Goal: Task Accomplishment & Management: Use online tool/utility

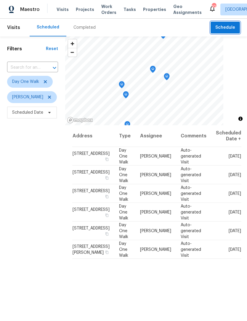
click at [232, 30] on span "Schedule" at bounding box center [225, 27] width 20 height 7
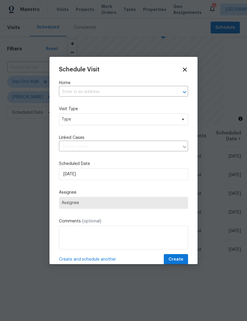
click at [122, 93] on input "text" at bounding box center [115, 91] width 112 height 9
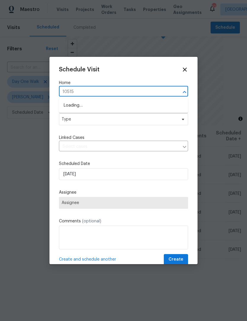
type input "10515"
click at [125, 116] on li "[STREET_ADDRESS][PERSON_NAME][PERSON_NAME]" at bounding box center [123, 115] width 129 height 10
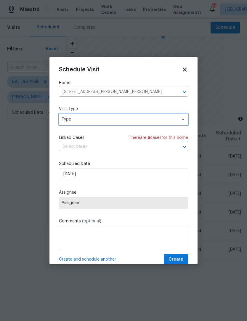
click at [183, 122] on span "Type" at bounding box center [123, 119] width 129 height 12
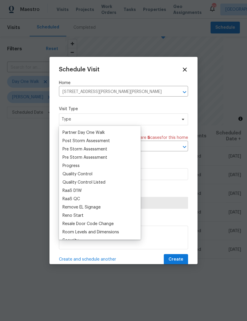
scroll to position [362, 0]
click at [78, 165] on div "Progress" at bounding box center [70, 166] width 17 height 6
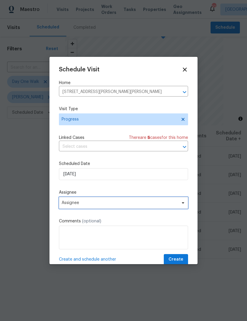
click at [180, 205] on span at bounding box center [182, 202] width 7 height 5
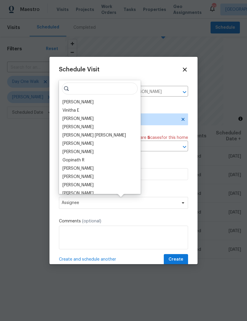
click at [87, 102] on div "[PERSON_NAME]" at bounding box center [77, 102] width 31 height 6
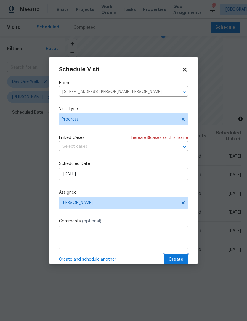
click at [182, 261] on span "Create" at bounding box center [175, 259] width 15 height 7
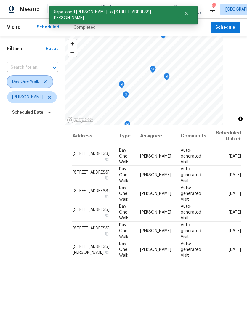
click at [45, 81] on icon at bounding box center [45, 81] width 5 height 5
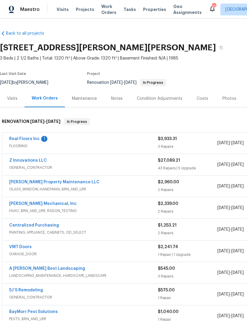
click at [20, 160] on link "Z Innovations LLC" at bounding box center [28, 160] width 38 height 4
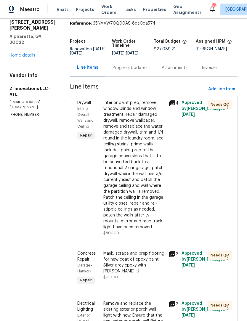
scroll to position [22, 0]
click at [17, 54] on link "Home details" at bounding box center [22, 56] width 26 height 4
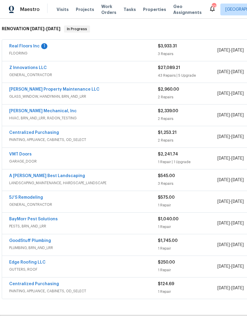
scroll to position [92, 0]
click at [23, 68] on link "Z Innovations LLC" at bounding box center [28, 68] width 38 height 4
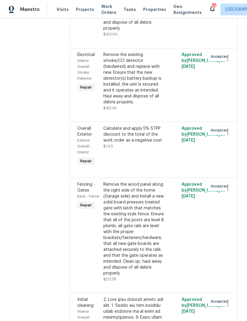
scroll to position [3891, 0]
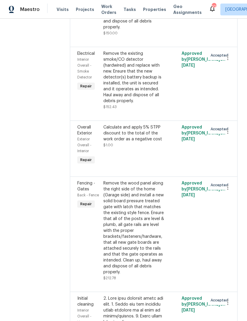
click at [132, 124] on div "Calculate and apply 5% STPP discount to the total of the work order as a negati…" at bounding box center [134, 133] width 62 height 18
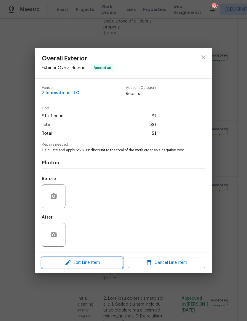
click at [98, 264] on span "Edit Line Item" at bounding box center [81, 262] width 77 height 7
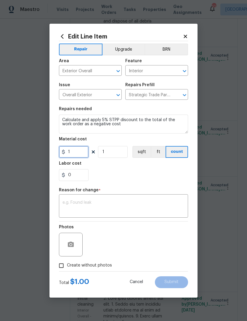
click at [68, 151] on input "1" at bounding box center [74, 152] width 30 height 12
type input "-1"
click at [110, 156] on input "1" at bounding box center [113, 152] width 30 height 12
type input "1355"
click at [151, 202] on textarea at bounding box center [123, 206] width 122 height 12
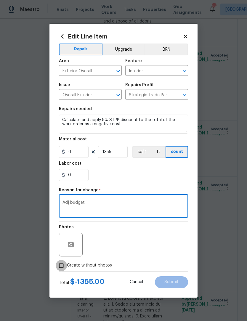
type textarea "Adj budget"
click at [56, 264] on input "Create without photos" at bounding box center [61, 265] width 11 height 11
checkbox input "true"
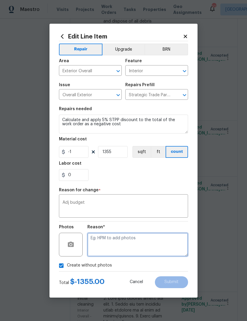
click at [149, 248] on textarea at bounding box center [137, 244] width 101 height 24
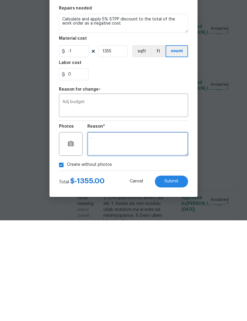
scroll to position [20, 0]
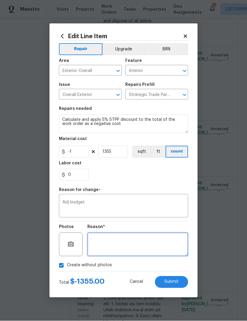
type textarea "."
click at [179, 282] on button "Submit" at bounding box center [171, 282] width 33 height 12
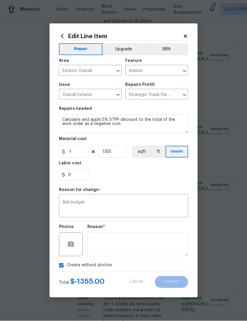
type input "1"
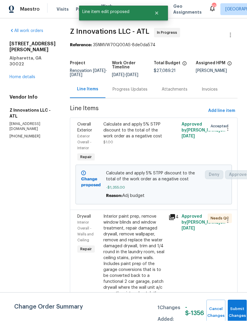
scroll to position [0, 0]
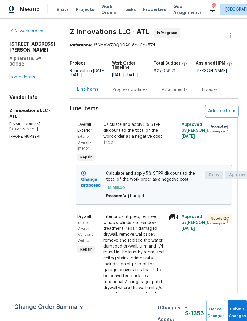
click at [226, 114] on span "Add line item" at bounding box center [221, 110] width 27 height 7
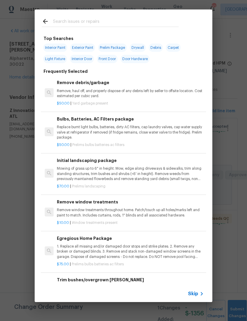
click at [80, 21] on input "text" at bounding box center [115, 22] width 125 height 9
type input "Drywall"
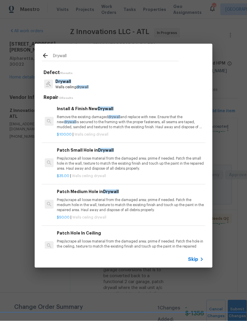
click at [73, 83] on p "Drywall" at bounding box center [71, 81] width 33 height 6
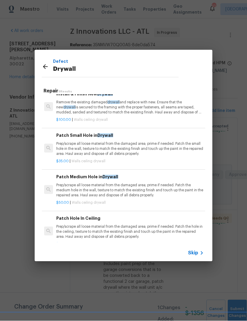
scroll to position [8, 1]
click at [108, 185] on p "Prep/scrape all loose material from the damaged area; prime if needed. Patch th…" at bounding box center [129, 190] width 147 height 15
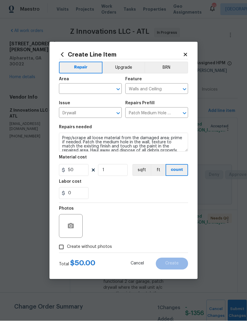
scroll to position [0, 0]
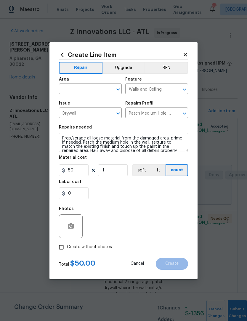
click at [119, 90] on icon "Open" at bounding box center [117, 89] width 7 height 7
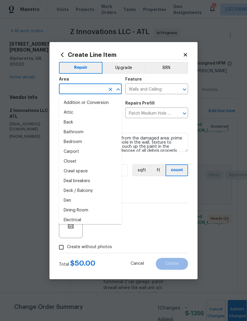
scroll to position [0, 0]
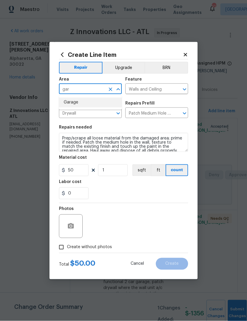
click at [79, 104] on li "Garage" at bounding box center [90, 103] width 63 height 10
type input "Garage"
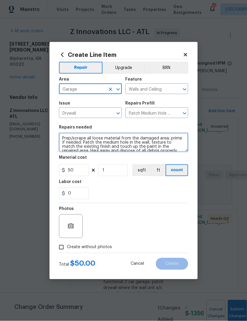
click at [62, 137] on textarea "Prep/scrape all loose material from the damaged area; prime if needed. Patch th…" at bounding box center [123, 142] width 129 height 19
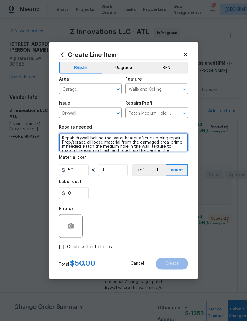
type textarea "Repair drywall behind the water heater after plumbing repair. Prep/scrape all l…"
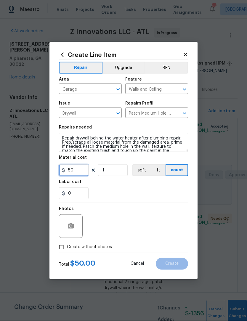
click at [77, 173] on input "50" at bounding box center [74, 170] width 30 height 12
type input "40"
click at [64, 245] on input "Create without photos" at bounding box center [61, 246] width 11 height 11
checkbox input "true"
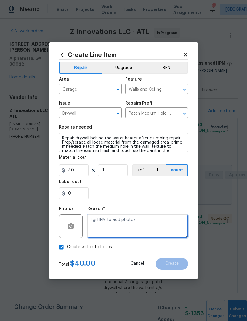
click at [151, 225] on textarea at bounding box center [137, 226] width 101 height 24
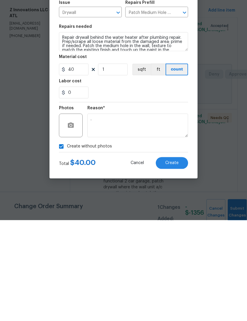
scroll to position [20, 0]
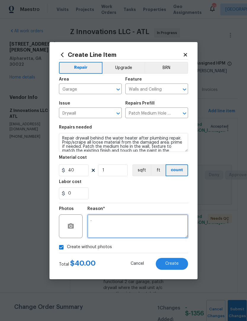
type textarea "."
click at [175, 265] on span "Create" at bounding box center [171, 263] width 13 height 4
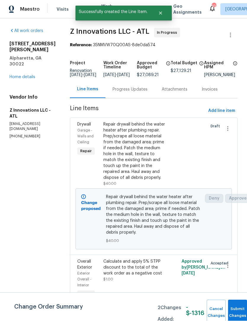
scroll to position [0, 0]
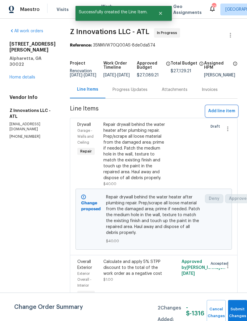
click at [227, 115] on span "Add line item" at bounding box center [221, 110] width 27 height 7
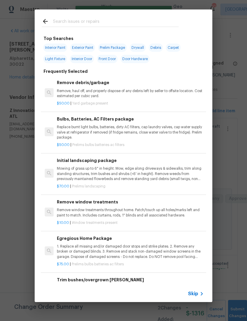
click at [83, 21] on input "text" at bounding box center [115, 22] width 125 height 9
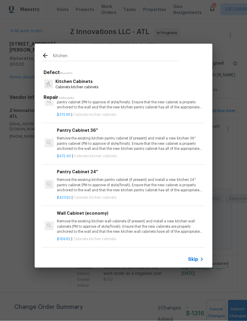
scroll to position [263, 0]
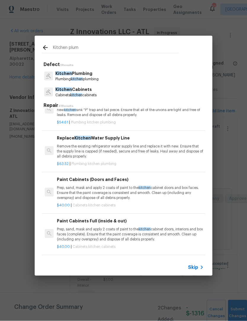
type input "Kitchen plumb"
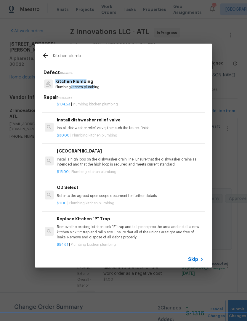
click at [96, 83] on p "Kitchen Plumb ing" at bounding box center [77, 81] width 44 height 6
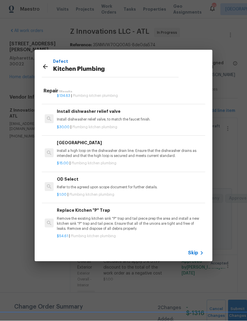
scroll to position [265, 0]
click at [100, 218] on p "Remove the existing kitchen sink "P" trap and tail piece prep the area and inst…" at bounding box center [130, 224] width 147 height 15
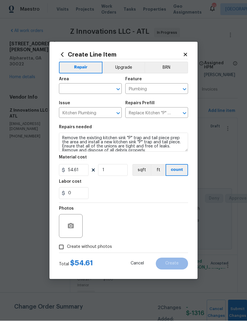
scroll to position [0, 0]
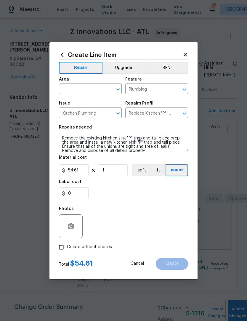
click at [101, 217] on div "Photos" at bounding box center [123, 222] width 129 height 38
click at [81, 167] on input "54.61" at bounding box center [74, 170] width 30 height 12
click at [83, 171] on input "54.61" at bounding box center [74, 170] width 30 height 12
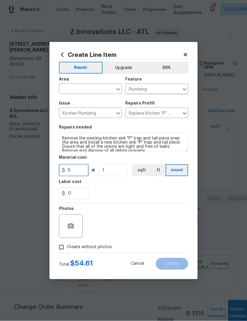
type input "0"
click at [185, 56] on icon at bounding box center [184, 54] width 5 height 5
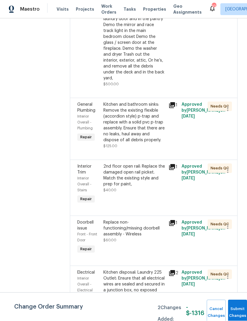
click at [131, 102] on div "Kitchen and bathroom sinks: Remove the existing flexible (accordion style) p-tr…" at bounding box center [134, 122] width 62 height 41
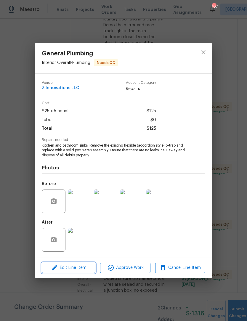
click at [82, 268] on span "Edit Line Item" at bounding box center [68, 267] width 50 height 7
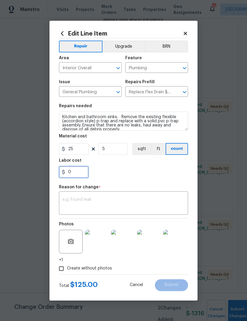
click at [82, 173] on input "0" at bounding box center [74, 172] width 30 height 12
type input "75"
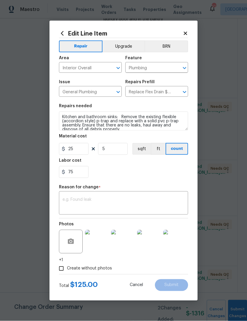
click at [117, 198] on textarea at bounding box center [123, 203] width 122 height 12
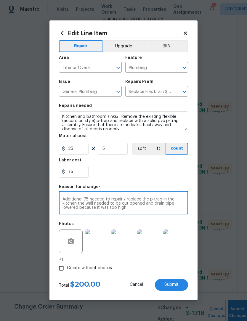
type textarea "Additional 75 needed to repair / replace the p trap in the kitchen the wall nee…"
click at [60, 267] on input "Create without photos" at bounding box center [61, 268] width 11 height 11
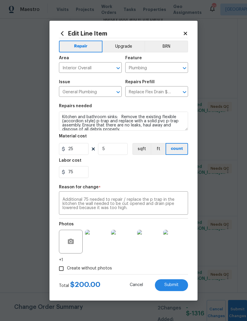
click at [62, 267] on input "Create without photos" at bounding box center [61, 268] width 11 height 11
checkbox input "false"
click at [173, 285] on span "Submit" at bounding box center [171, 284] width 14 height 4
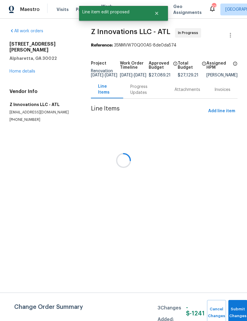
scroll to position [0, 0]
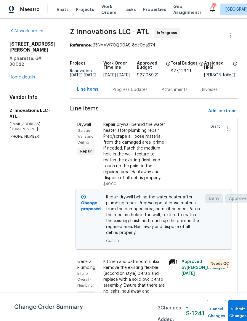
click at [30, 75] on link "Home details" at bounding box center [22, 77] width 26 height 4
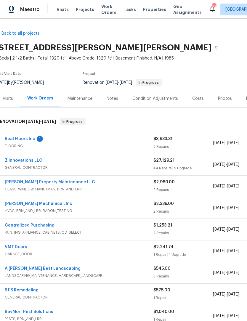
scroll to position [0, 5]
click at [29, 161] on link "Z Innovations LLC" at bounding box center [23, 160] width 38 height 4
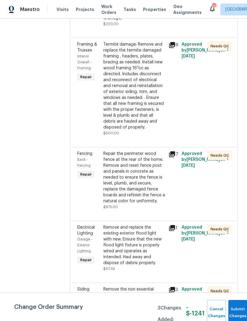
scroll to position [1460, 0]
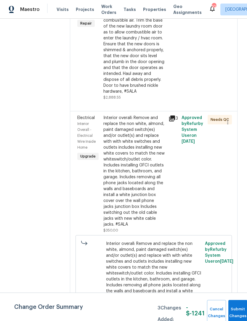
click at [136, 115] on div "Interior overall: Remove and replace the non white, almond, paint damaged switc…" at bounding box center [134, 171] width 62 height 112
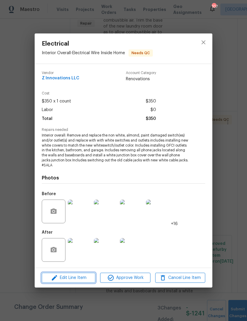
click at [81, 279] on span "Edit Line Item" at bounding box center [68, 277] width 50 height 7
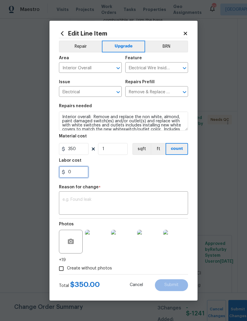
click at [83, 176] on input "0" at bounding box center [74, 172] width 30 height 12
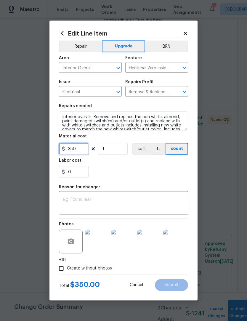
click at [81, 151] on input "350" at bounding box center [74, 149] width 30 height 12
type input "550"
click at [146, 204] on textarea at bounding box center [123, 203] width 122 height 12
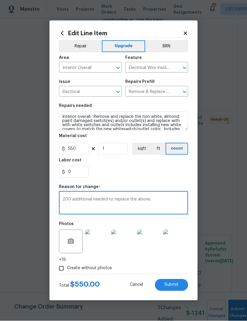
type textarea "200 additional needed to replace the above."
click at [174, 286] on span "Submit" at bounding box center [171, 284] width 14 height 4
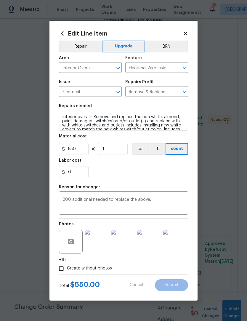
type input "350"
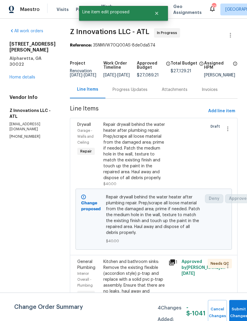
click at [235, 311] on span "Submit Changes" at bounding box center [238, 312] width 13 height 14
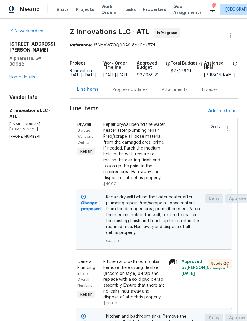
click at [29, 75] on link "Home details" at bounding box center [22, 77] width 26 height 4
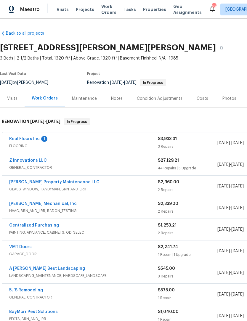
click at [122, 99] on div "Notes" at bounding box center [117, 98] width 26 height 17
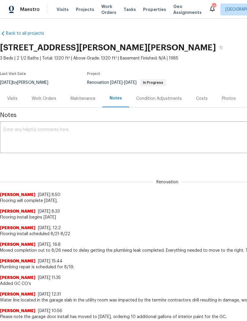
click at [87, 130] on textarea at bounding box center [167, 137] width 327 height 21
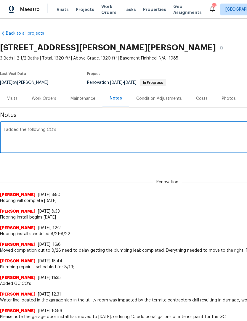
click at [19, 139] on textarea "I added the following CO’s" at bounding box center [167, 137] width 327 height 21
paste textarea "Hey [PERSON_NAME], We have some change orders here. I will upload the photos on…"
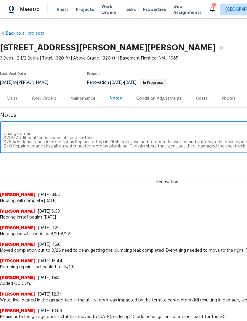
scroll to position [21, 0]
click at [46, 131] on textarea "I added the following CO’s Hey [PERSON_NAME], We have some change orders here. …" at bounding box center [167, 137] width 327 height 21
click at [102, 138] on textarea "I added the following CO’s Change order: $200 Additional funds for oulets and s…" at bounding box center [167, 137] width 327 height 21
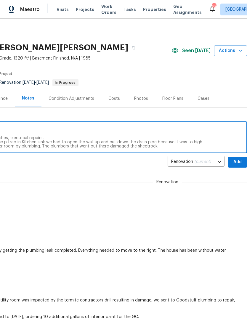
scroll to position [0, 88]
type textarea "I added the following CO’s Change order: $200 Additional funds for oulets and s…"
click at [239, 162] on span "Add" at bounding box center [236, 161] width 9 height 7
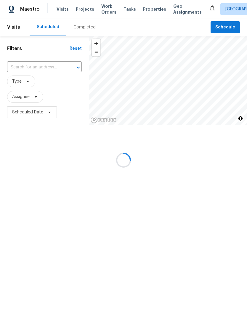
scroll to position [0, 0]
